Goal: Find contact information: Find contact information

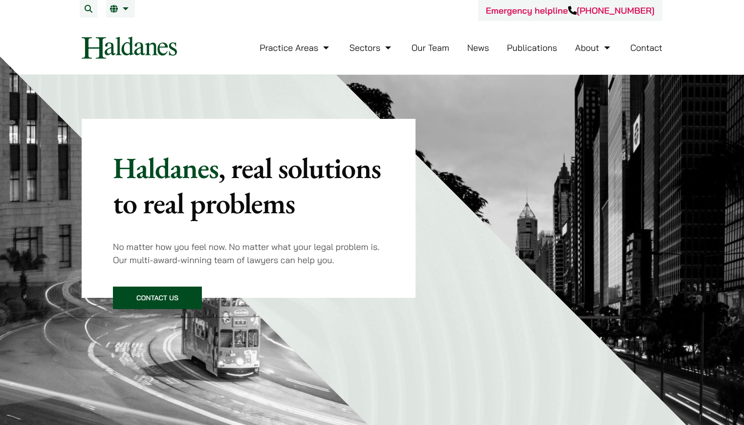
click at [430, 49] on link "Our Team" at bounding box center [431, 47] width 38 height 11
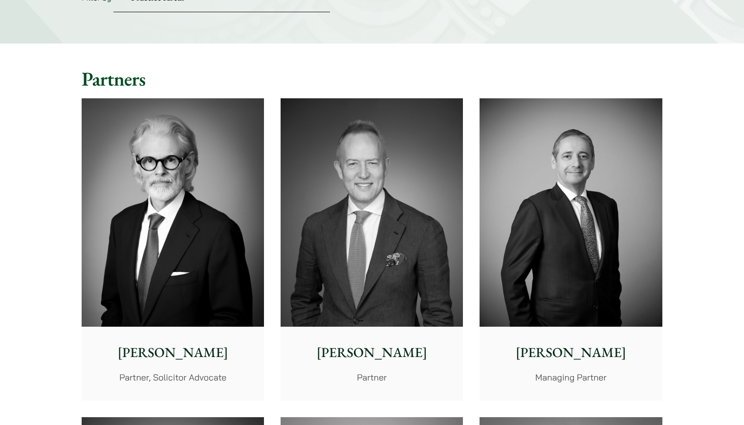
scroll to position [196, 0]
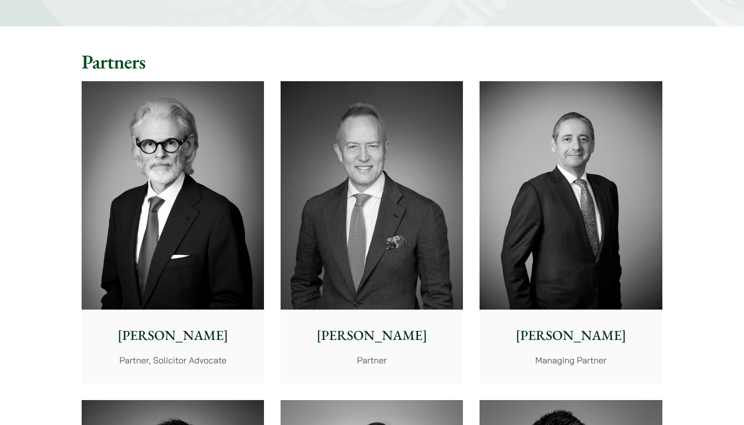
click at [565, 256] on img at bounding box center [571, 195] width 182 height 228
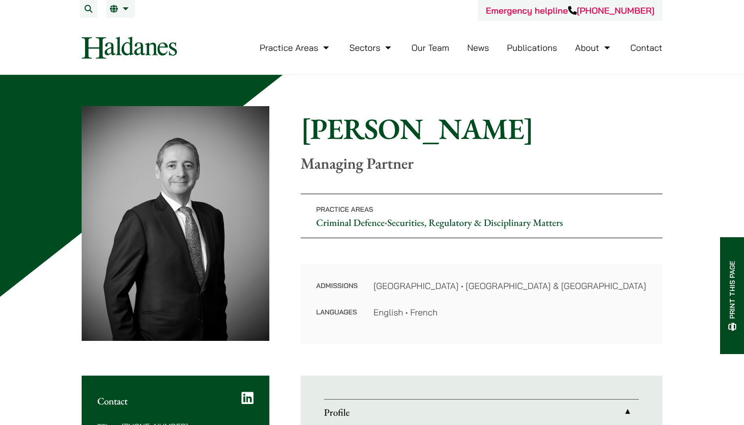
click at [628, 134] on h1 "[PERSON_NAME]" at bounding box center [482, 128] width 362 height 35
drag, startPoint x: 434, startPoint y: 171, endPoint x: 286, endPoint y: 169, distance: 147.6
click at [306, 163] on p "Managing Partner" at bounding box center [482, 163] width 362 height 19
copy p "Managing Partner"
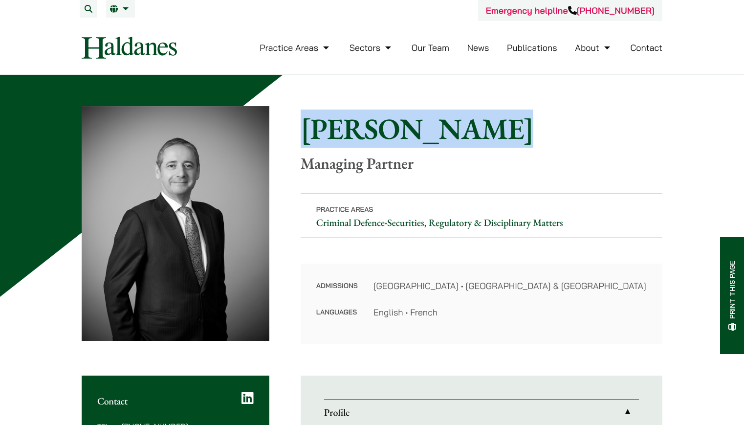
drag, startPoint x: 489, startPoint y: 136, endPoint x: 307, endPoint y: 140, distance: 182.9
click at [307, 140] on h1 "[PERSON_NAME]" at bounding box center [482, 128] width 362 height 35
copy h1 "[PERSON_NAME]"
click at [590, 143] on h1 "[PERSON_NAME]" at bounding box center [482, 128] width 362 height 35
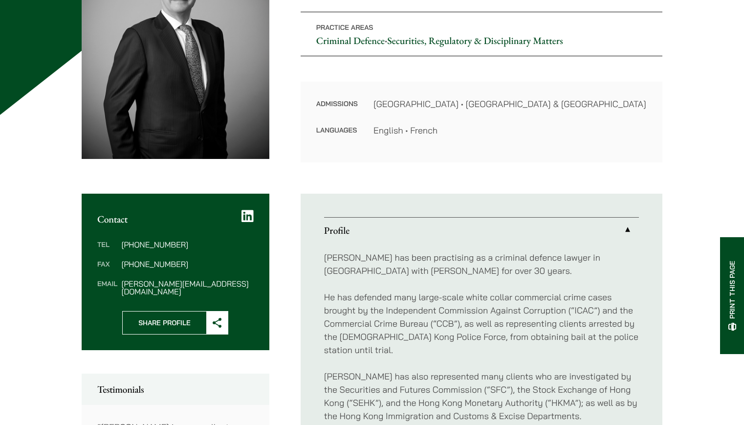
scroll to position [244, 0]
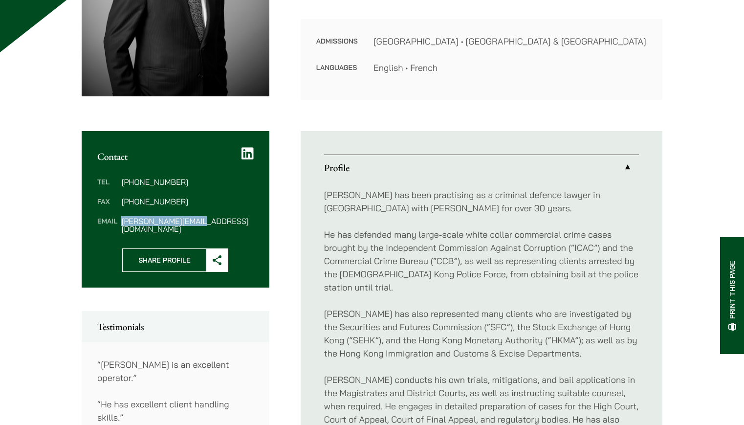
drag, startPoint x: 213, startPoint y: 219, endPoint x: 122, endPoint y: 224, distance: 90.6
click at [122, 224] on dd "powner@haldanes.com" at bounding box center [187, 225] width 132 height 16
copy dd "powner@haldanes.com"
drag, startPoint x: 610, startPoint y: 164, endPoint x: 549, endPoint y: 176, distance: 62.2
click at [610, 164] on link "Profile" at bounding box center [481, 167] width 315 height 25
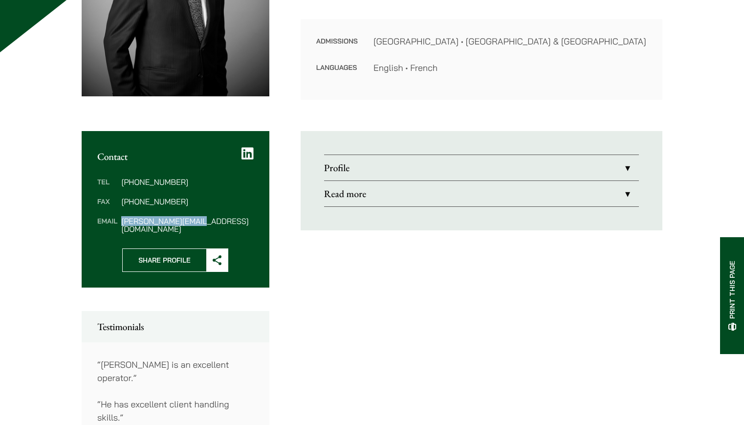
drag, startPoint x: 190, startPoint y: 186, endPoint x: 142, endPoint y: 187, distance: 47.9
click at [142, 187] on dl "Tel (852) 2230 2887 Fax (852) 2845 1637 Email powner@haldanes.com" at bounding box center [175, 205] width 156 height 55
copy dd "2230 2887"
